Goal: Task Accomplishment & Management: Complete application form

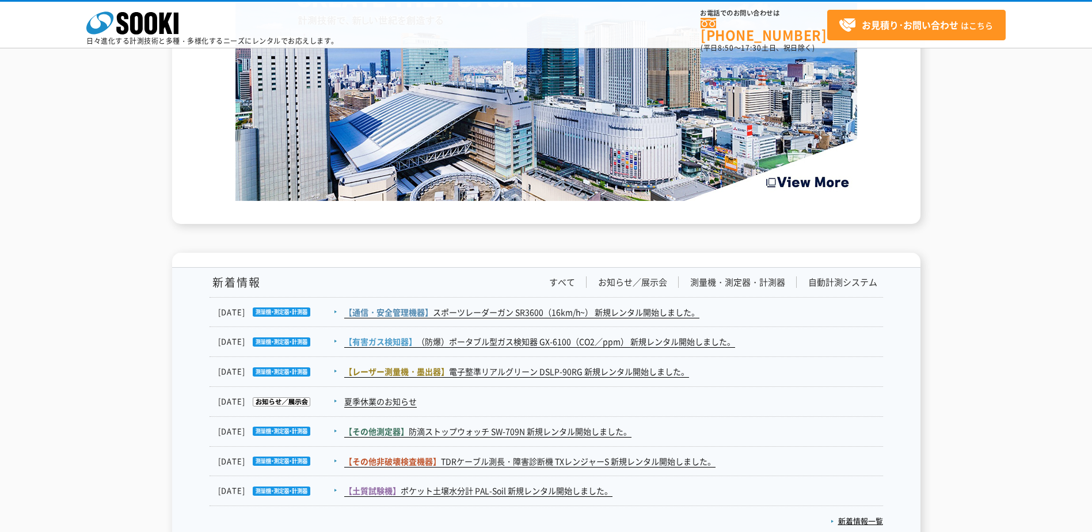
scroll to position [1882, 0]
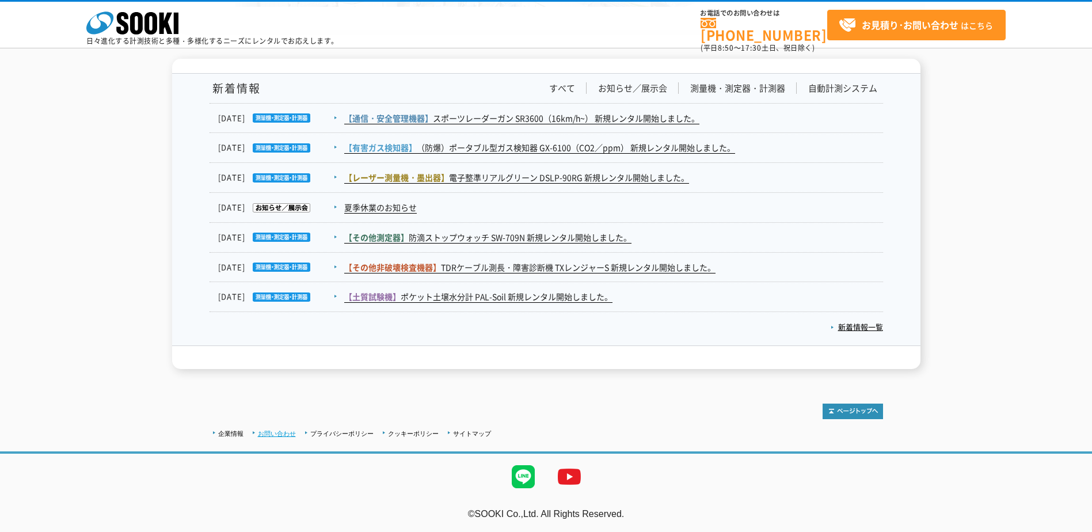
click at [268, 430] on link "お問い合わせ" at bounding box center [277, 433] width 38 height 7
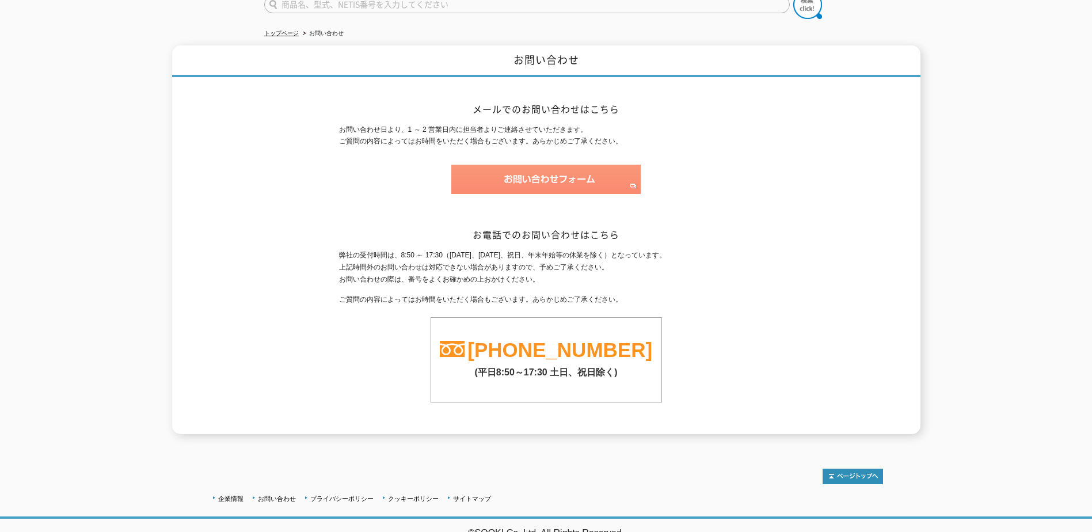
scroll to position [108, 0]
click at [517, 170] on img at bounding box center [545, 178] width 189 height 29
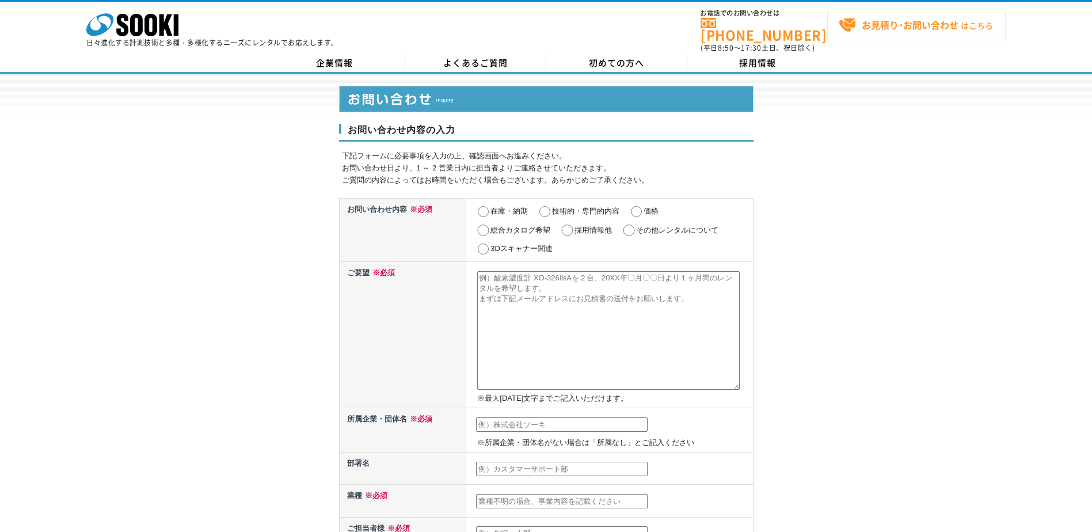
click at [899, 25] on strong "お見積り･お問い合わせ" at bounding box center [909, 25] width 97 height 14
click at [845, 21] on span "お見積り･お問い合わせ はこちら" at bounding box center [915, 25] width 154 height 17
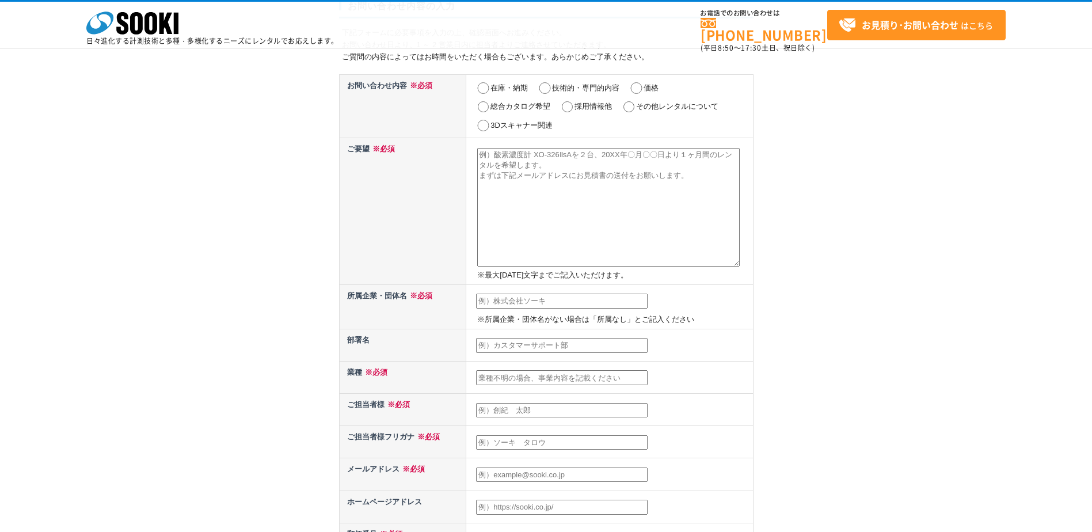
scroll to position [58, 0]
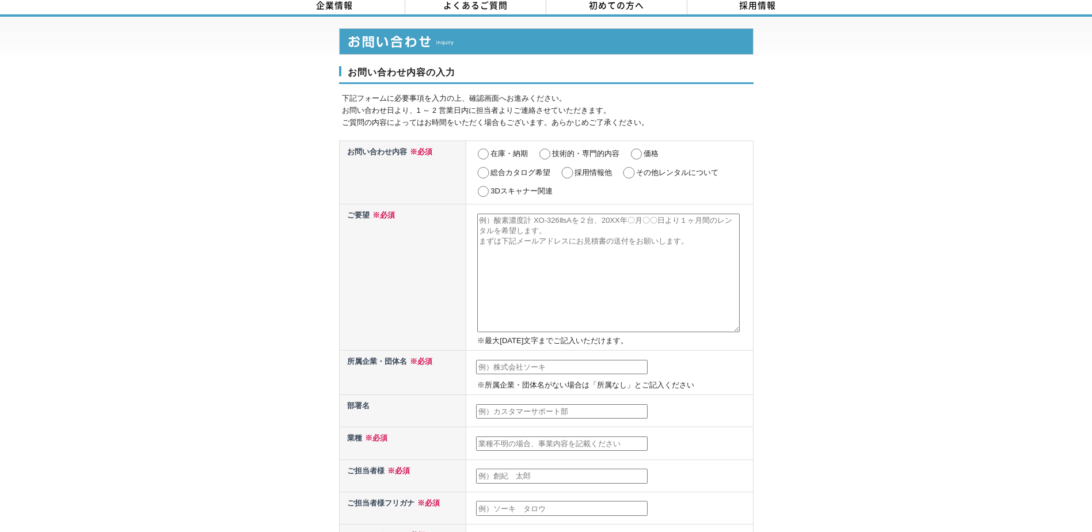
click at [634, 148] on input "価格" at bounding box center [636, 154] width 14 height 12
radio input "true"
click at [495, 218] on textarea at bounding box center [608, 272] width 262 height 119
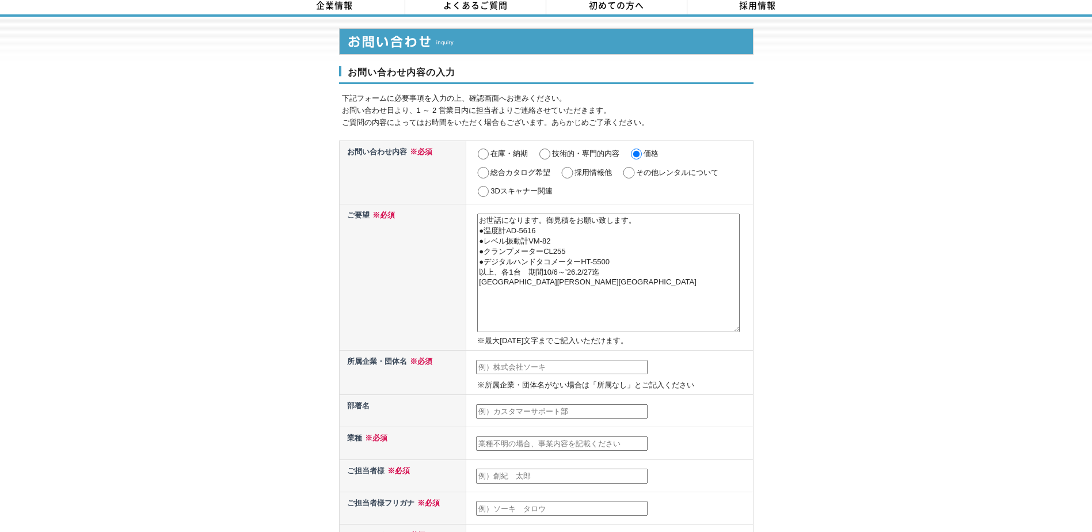
click at [501, 271] on textarea "お世話になります。御見積をお願い致します。 ●温度計AD-5616 ●レベル振動計VM-82 ●クランプメーターCL255 ●デジタルハンドタコメーターHT-…" at bounding box center [608, 272] width 262 height 119
click at [520, 273] on textarea "お世話になります。御見積をお願い致します。 ●温度計AD-5616 ●レベル振動計VM-82 ●クランプメーターCL255 ●デジタルハンドタコメーターHT-…" at bounding box center [608, 272] width 262 height 119
click at [541, 283] on textarea "お世話になります。御見積をお願い致します。 ●温度計AD-5616 ●レベル振動計VM-82 ●クランプメーターCL255 ●デジタルハンドタコメーターHT-…" at bounding box center [608, 272] width 262 height 119
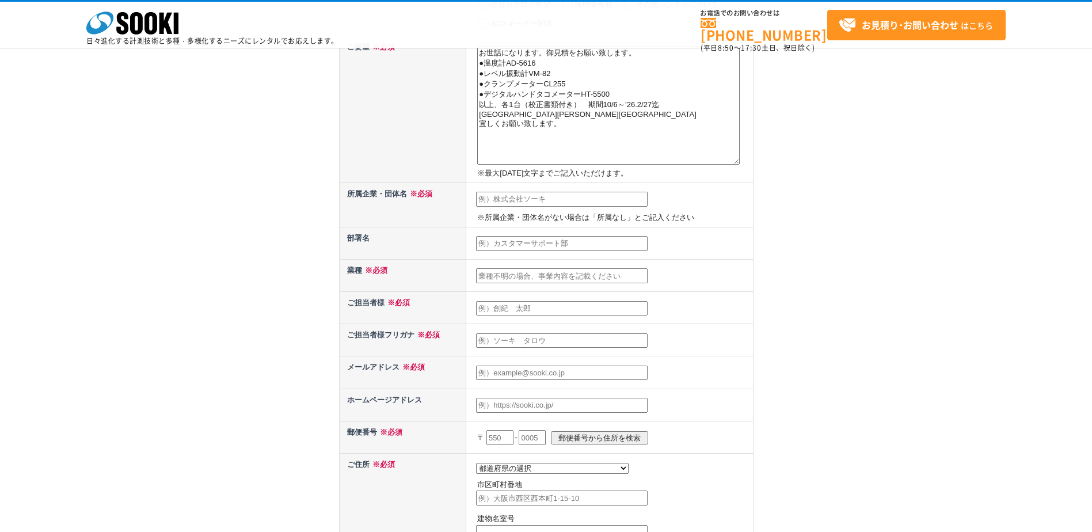
scroll to position [173, 0]
type textarea "お世話になります。御見積をお願い致します。 ●温度計AD-5616 ●レベル振動計VM-82 ●クランプメーターCL255 ●デジタルハンドタコメーターHT-…"
click at [496, 199] on input "text" at bounding box center [561, 198] width 171 height 15
type input "㈱ヤシマ測器店"
click at [495, 243] on input "text" at bounding box center [561, 242] width 171 height 15
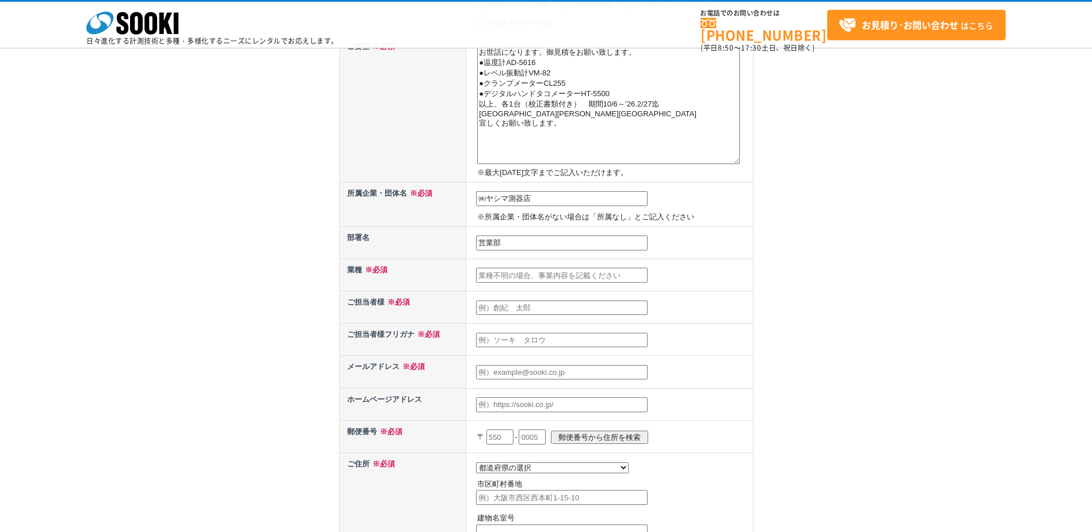
type input "営業部"
click at [491, 277] on input "text" at bounding box center [561, 275] width 171 height 15
type input "販売店"
type input "[PERSON_NAME]"
type input "オノ　ヨシノブ"
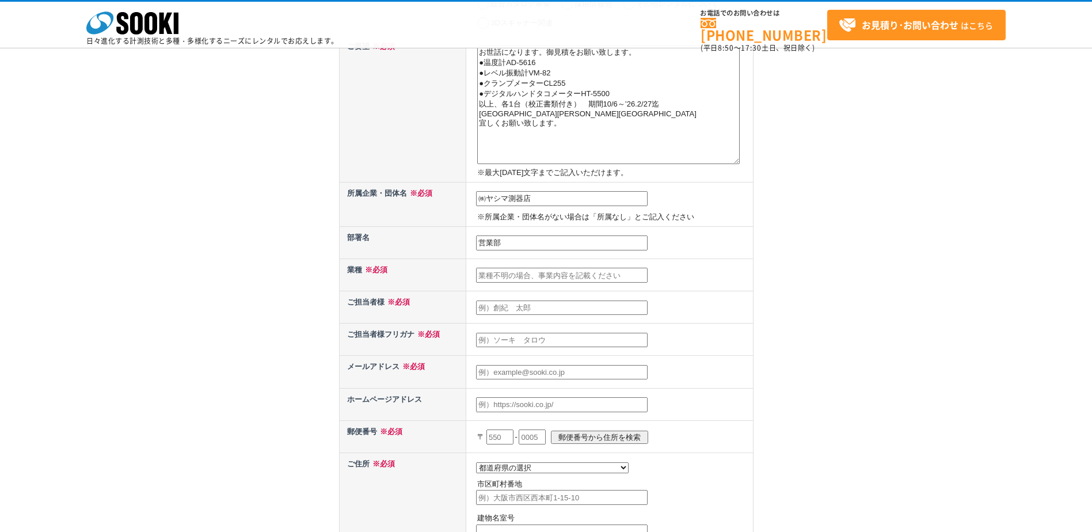
type input "[EMAIL_ADDRESS][DOMAIN_NAME]"
type input "980"
type input "0011"
select select "4"
type input "仙台市青葉区上杉一丁目6-27"
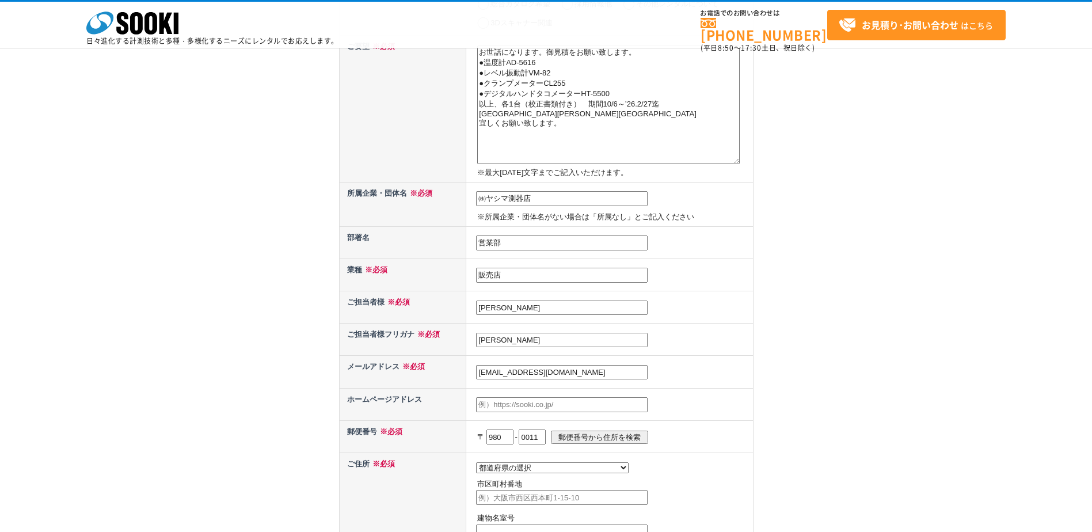
type input "08018008957"
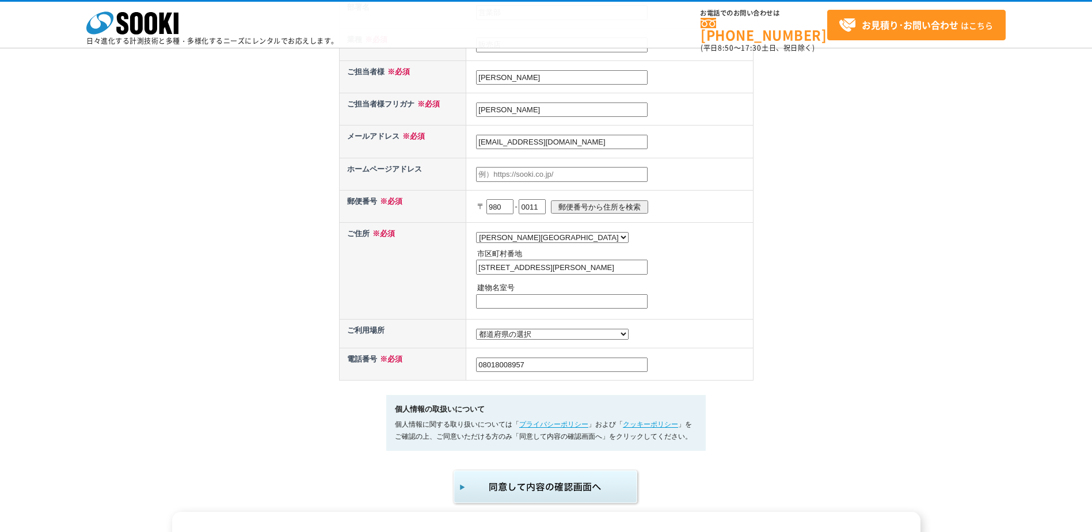
scroll to position [575, 0]
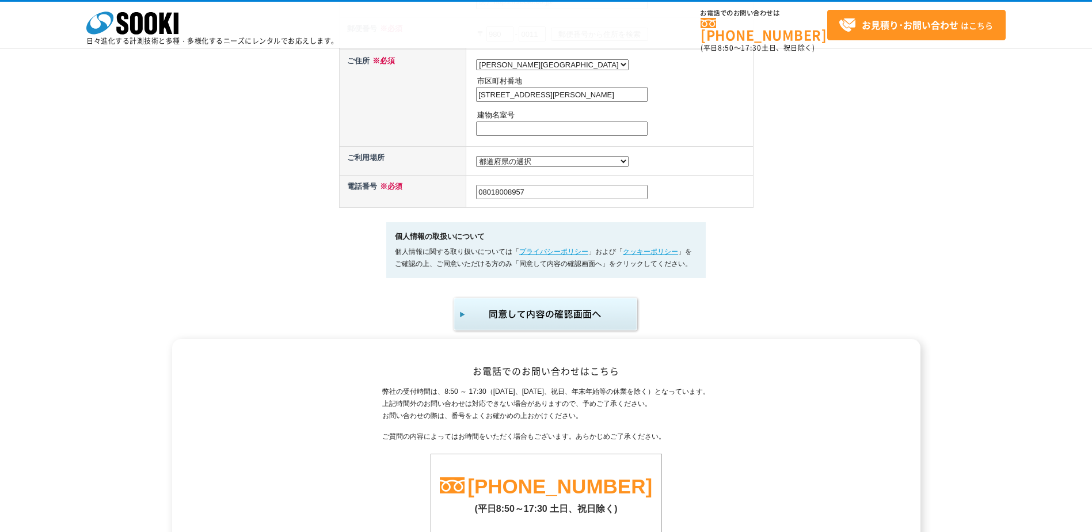
click at [538, 320] on img "submit" at bounding box center [546, 314] width 189 height 38
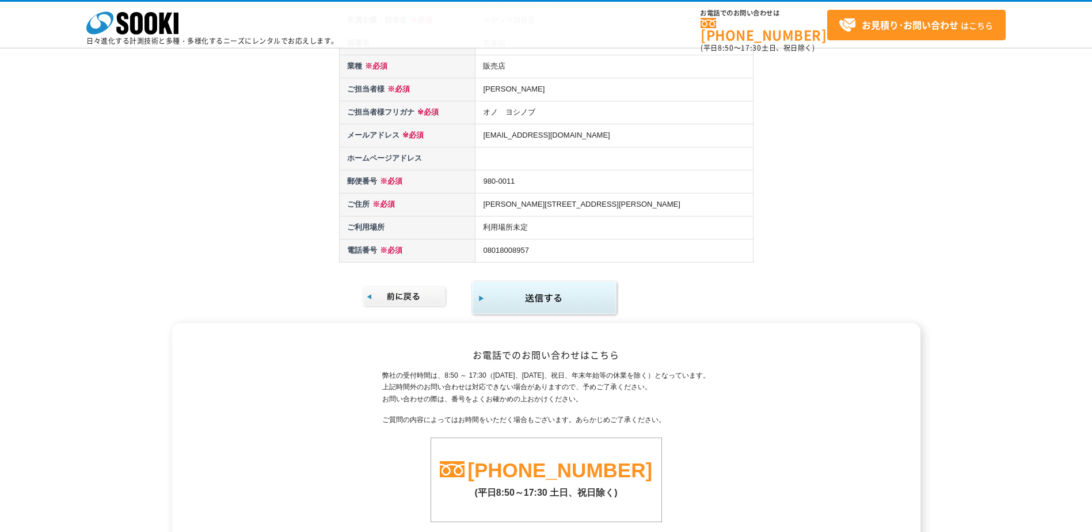
scroll to position [288, 0]
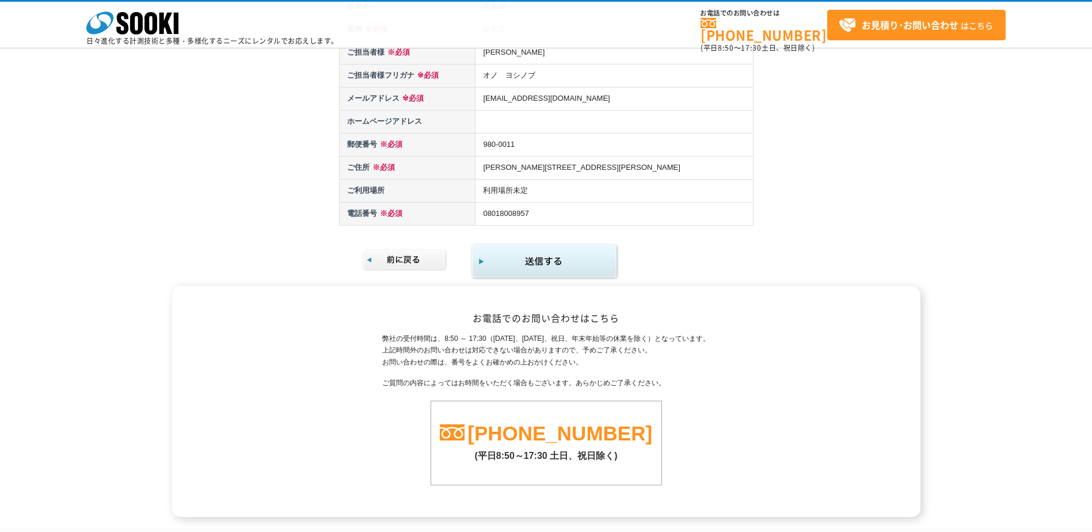
click at [527, 257] on img "submit" at bounding box center [545, 261] width 148 height 37
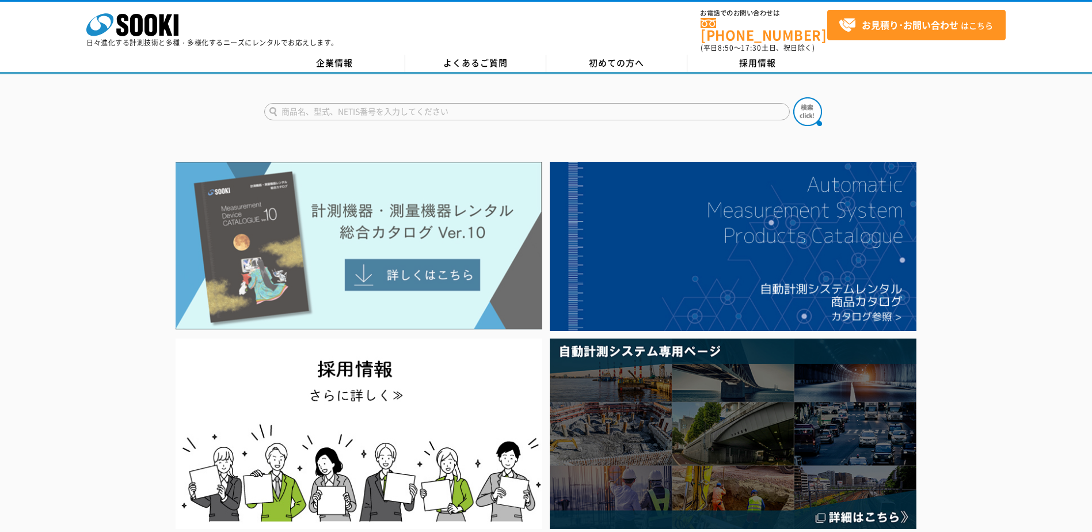
click at [261, 233] on img at bounding box center [359, 246] width 367 height 168
